Goal: Check status: Check status

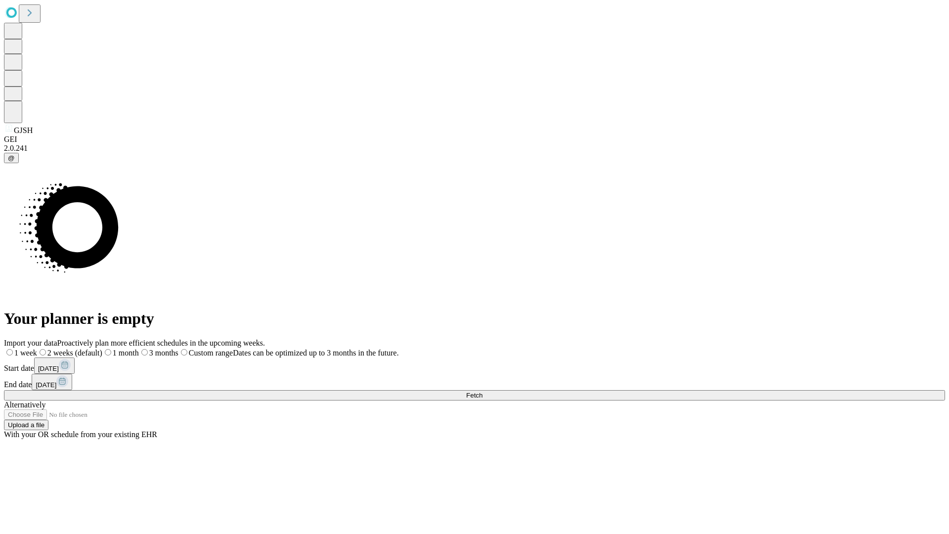
click at [483, 392] on span "Fetch" at bounding box center [474, 395] width 16 height 7
